Goal: Task Accomplishment & Management: Manage account settings

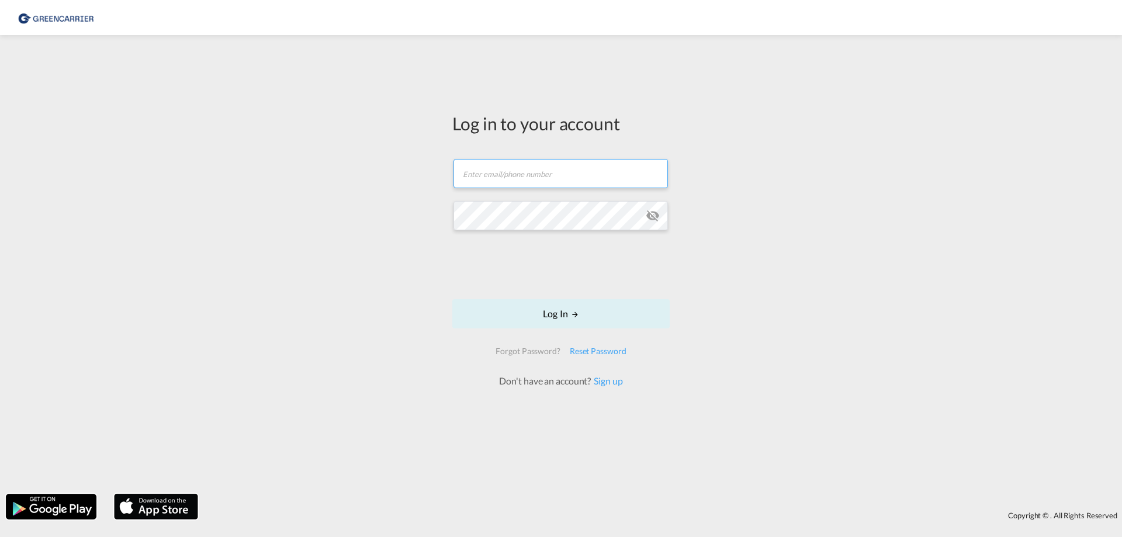
click at [508, 176] on input "text" at bounding box center [560, 173] width 214 height 29
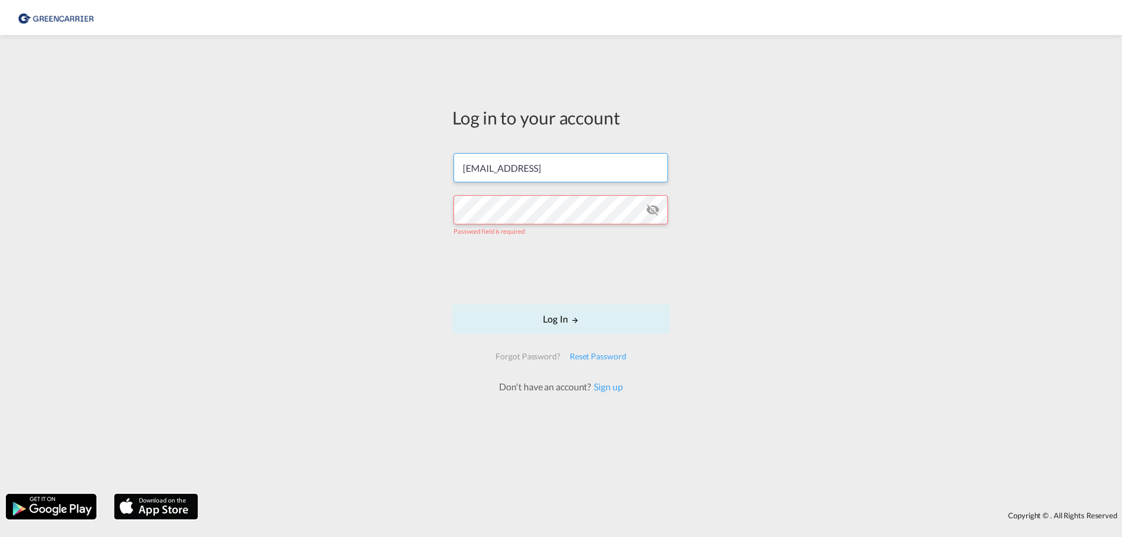
type input "[EMAIL_ADDRESS][DOMAIN_NAME]"
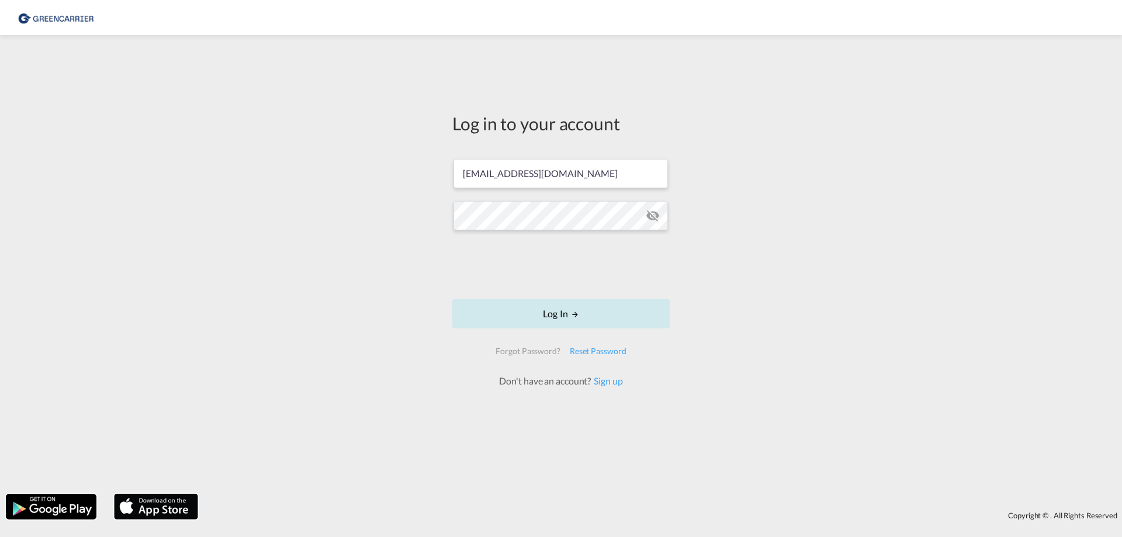
click at [553, 310] on button "Log In" at bounding box center [560, 313] width 217 height 29
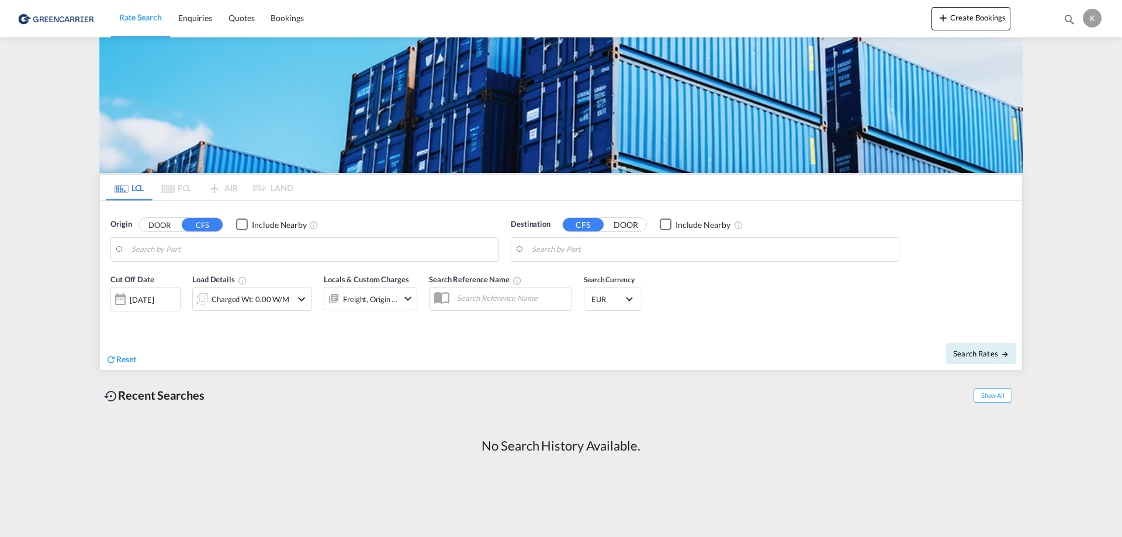
click at [1094, 20] on div "K" at bounding box center [1092, 18] width 19 height 19
click at [1076, 52] on button "My Profile" at bounding box center [1079, 51] width 76 height 23
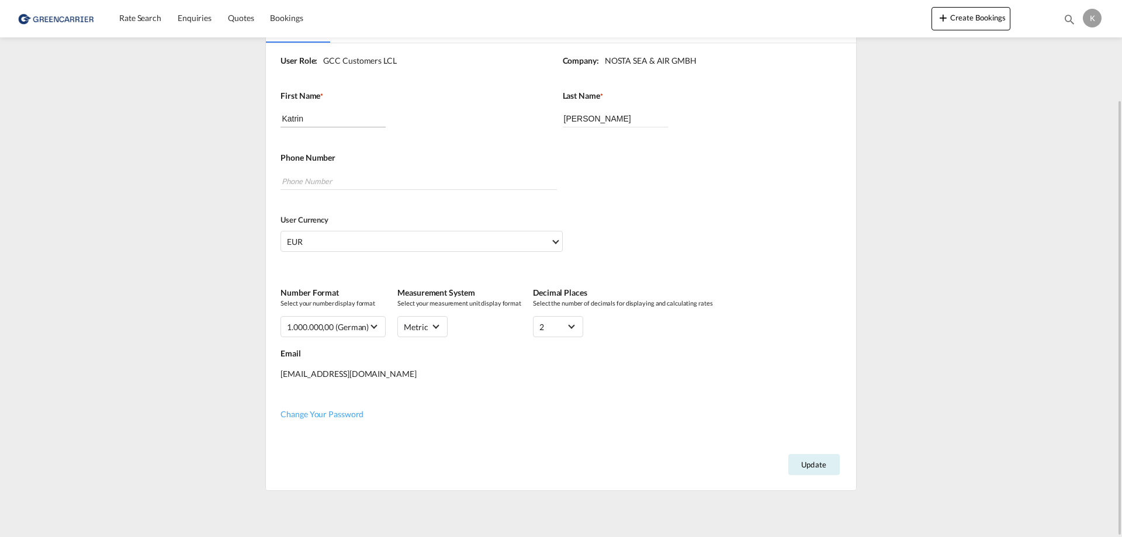
scroll to position [63, 0]
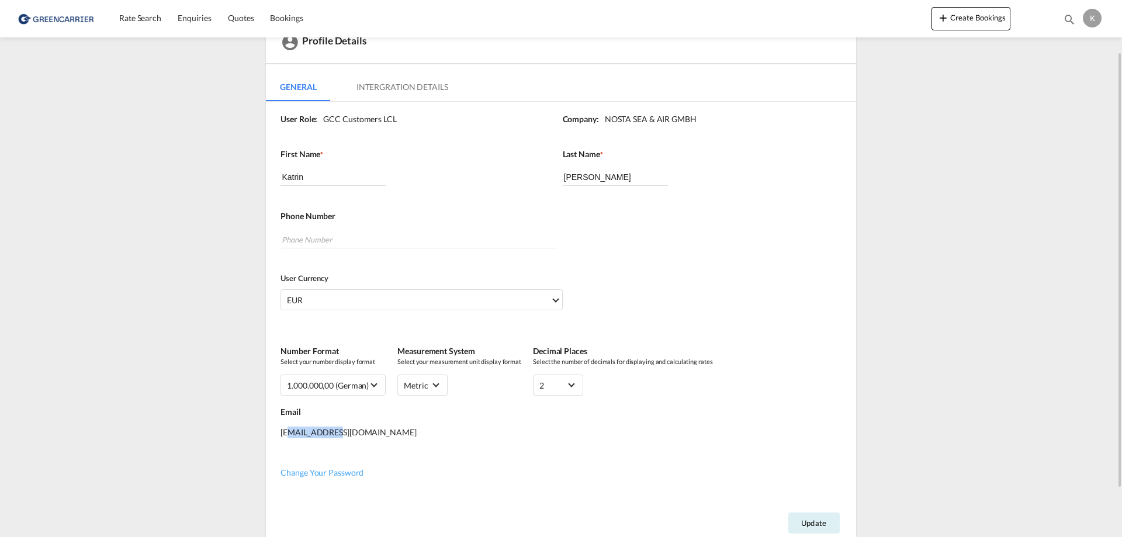
drag, startPoint x: 291, startPoint y: 431, endPoint x: 334, endPoint y: 432, distance: 43.2
click at [334, 432] on div "[EMAIL_ADDRESS][DOMAIN_NAME]" at bounding box center [561, 438] width 563 height 41
click at [354, 434] on div "[EMAIL_ADDRESS][DOMAIN_NAME]" at bounding box center [561, 438] width 563 height 41
click at [422, 89] on md-tab-item "Intergration Details" at bounding box center [402, 87] width 120 height 28
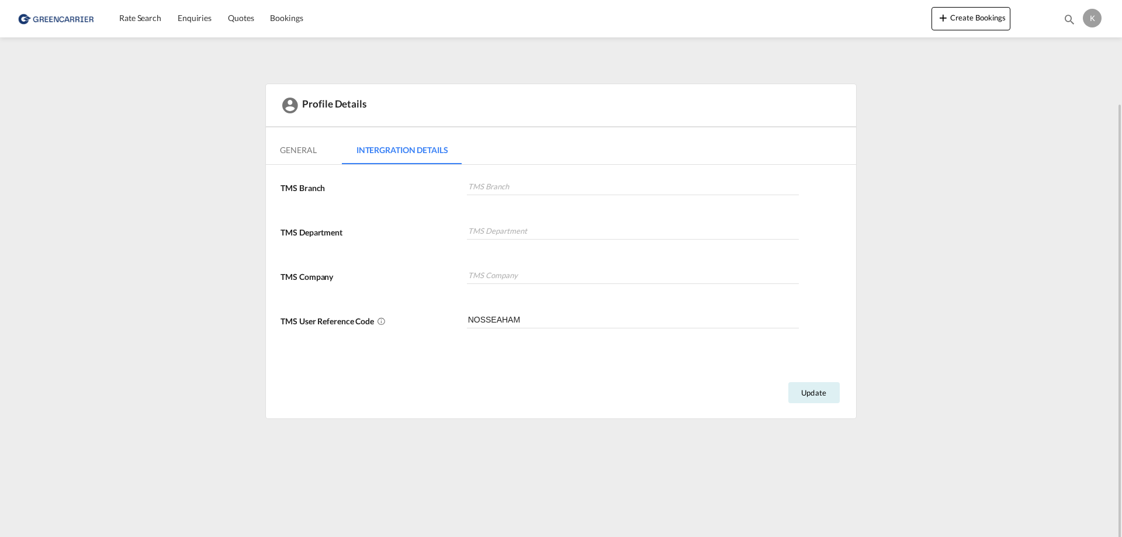
scroll to position [0, 0]
click at [296, 148] on md-tab-item "General" at bounding box center [298, 150] width 64 height 28
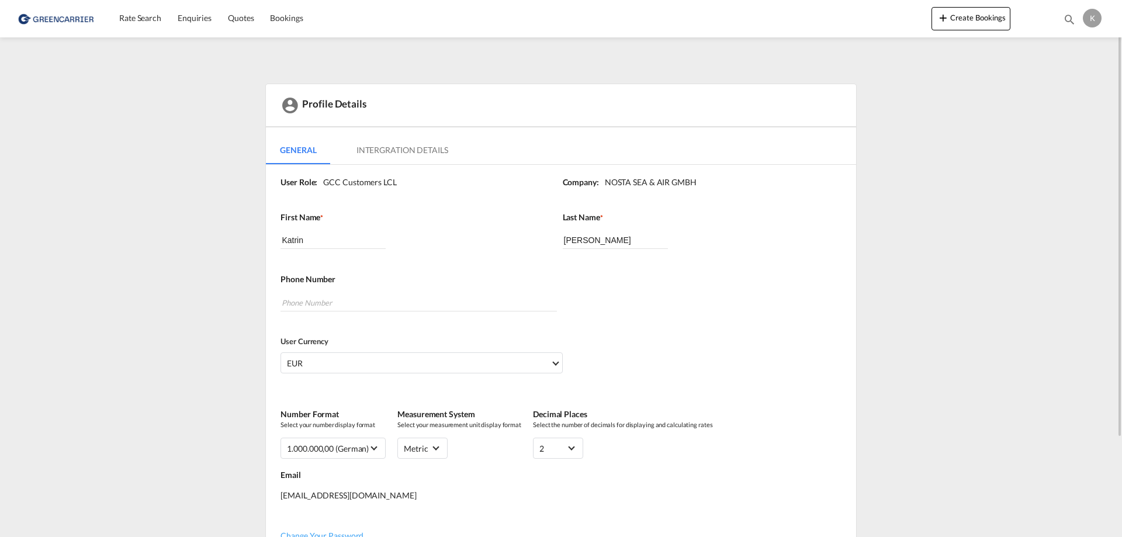
click at [197, 230] on div "Profile Details General Intergration Details General Intergration Details User …" at bounding box center [560, 348] width 923 height 529
click at [1091, 15] on div "K" at bounding box center [1092, 18] width 19 height 19
click at [1064, 16] on md-backdrop at bounding box center [561, 268] width 1122 height 537
click at [51, 17] on img at bounding box center [57, 18] width 79 height 26
click at [137, 17] on span "Rate Search" at bounding box center [140, 18] width 42 height 10
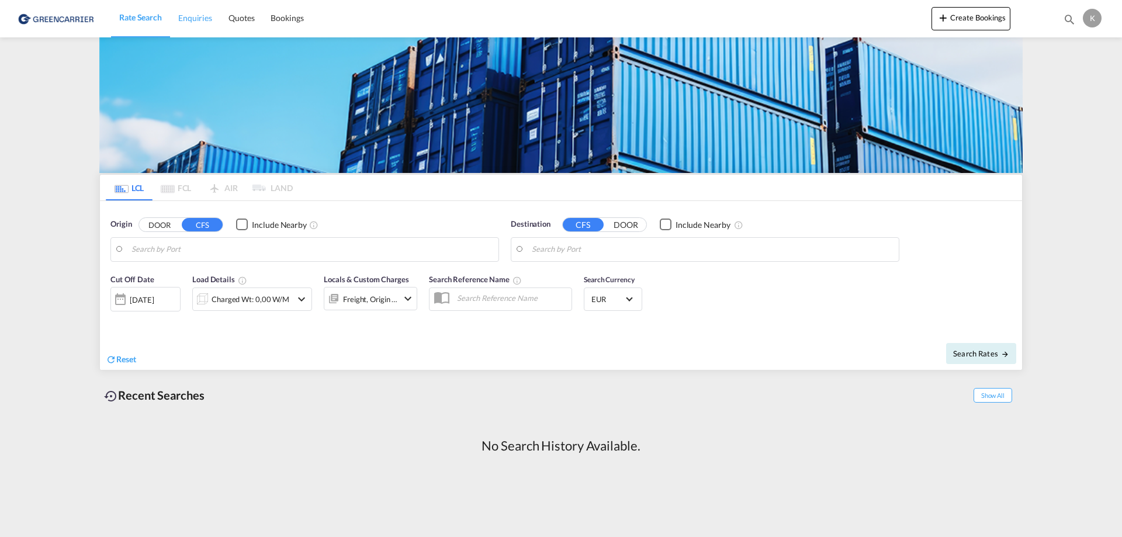
click at [199, 15] on span "Enquiries" at bounding box center [195, 18] width 34 height 10
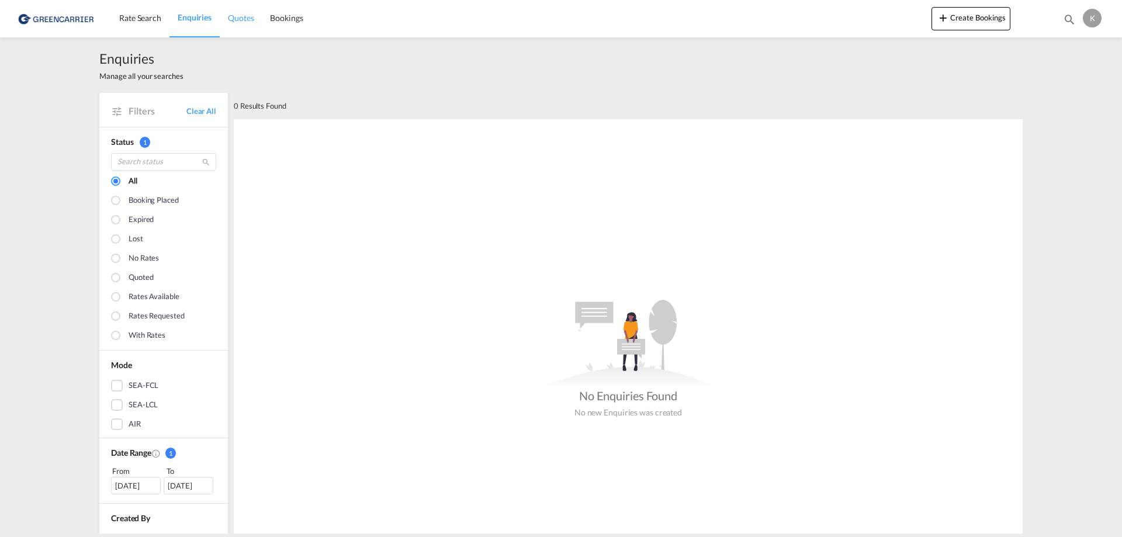
click at [242, 19] on span "Quotes" at bounding box center [241, 18] width 26 height 10
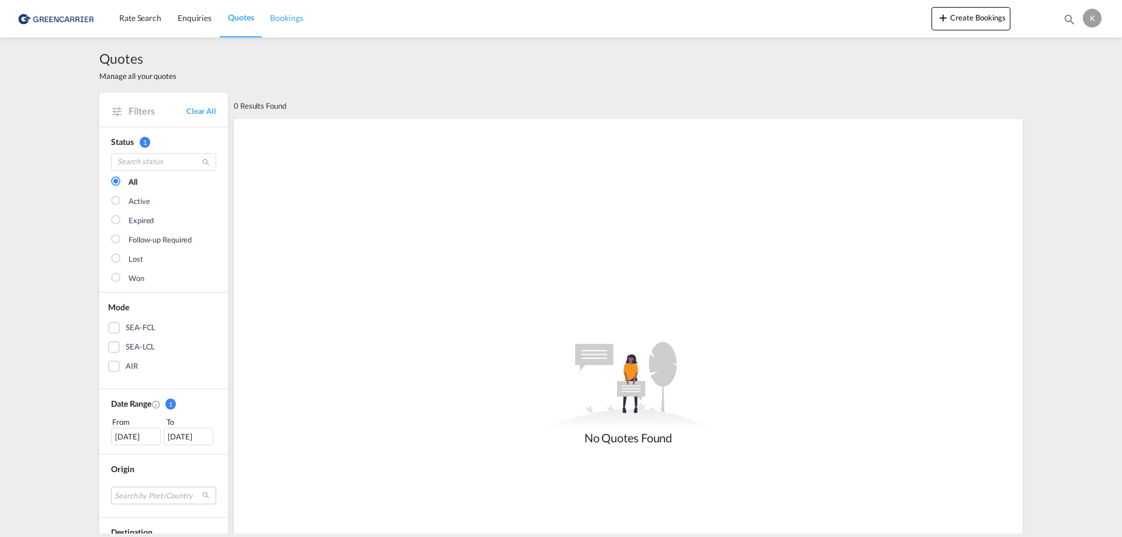
click at [296, 21] on span "Bookings" at bounding box center [286, 18] width 33 height 10
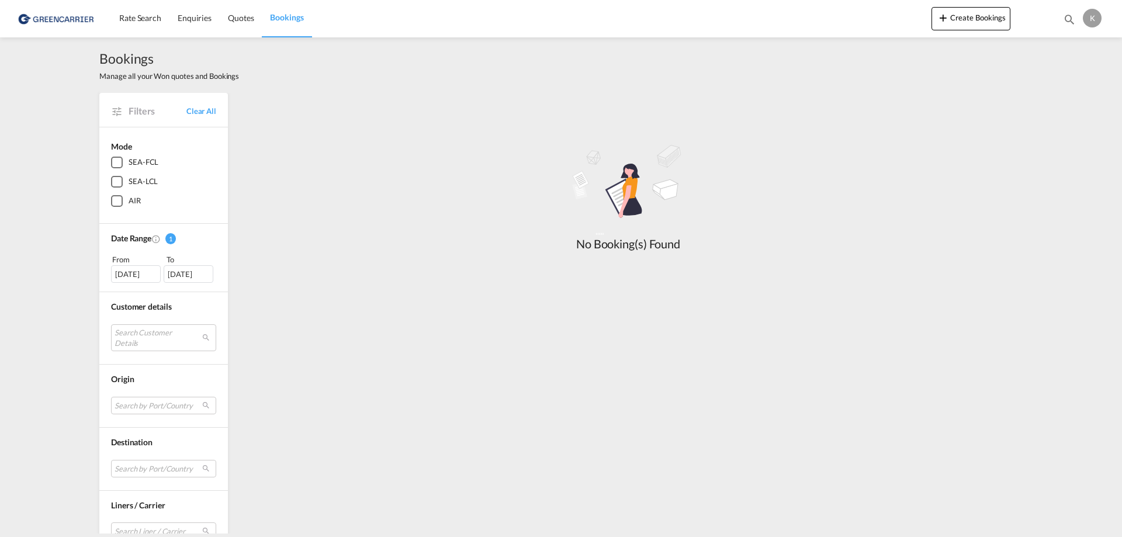
click at [1093, 18] on div "K" at bounding box center [1092, 18] width 19 height 19
click at [1064, 50] on button "My Profile" at bounding box center [1079, 51] width 76 height 23
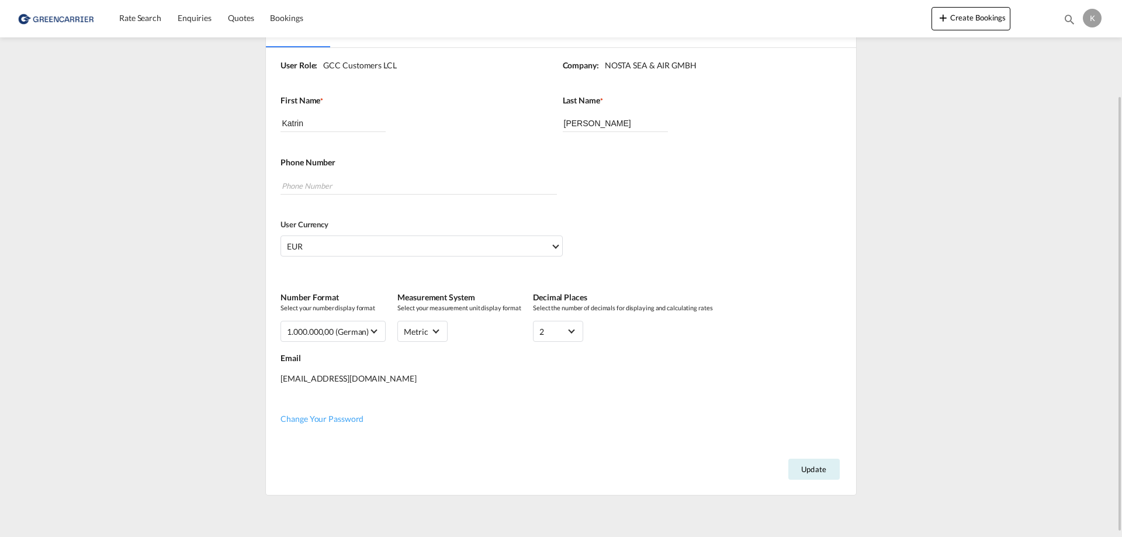
scroll to position [122, 0]
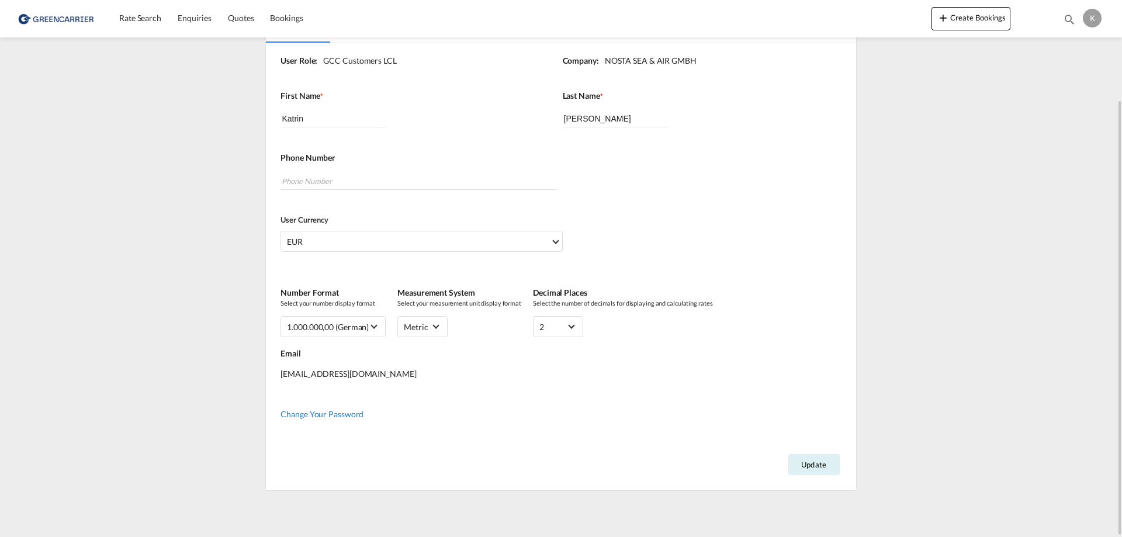
click at [304, 412] on span "Change Your Password" at bounding box center [321, 414] width 83 height 10
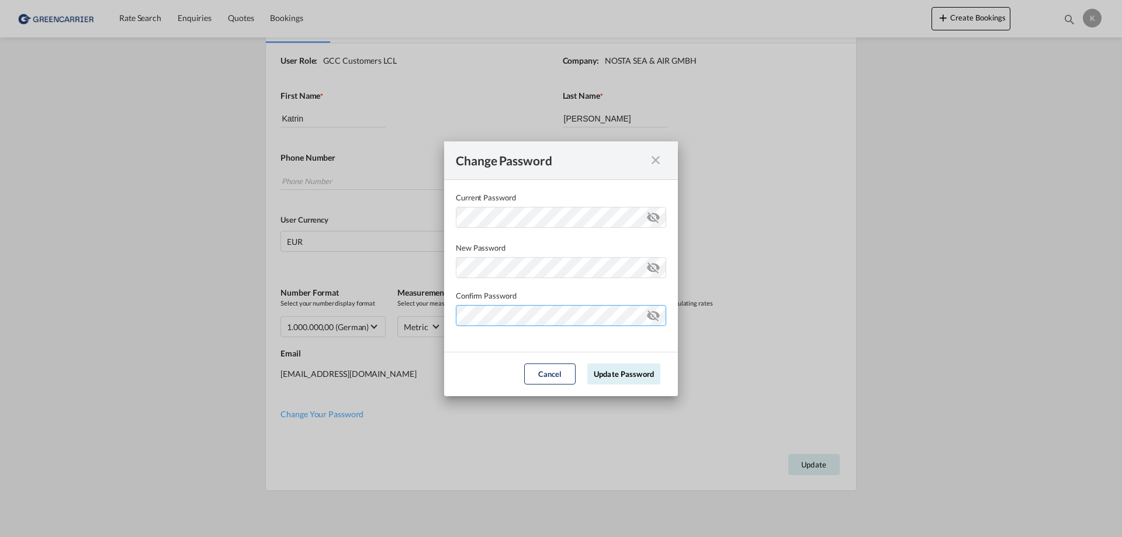
click at [483, 339] on md-input-container "Current Password ..." at bounding box center [561, 322] width 210 height 35
click at [473, 355] on md-dialog-actions "Cancel Update Password" at bounding box center [561, 374] width 234 height 44
click at [630, 372] on button "Update Password" at bounding box center [623, 373] width 73 height 21
